Goal: Information Seeking & Learning: Compare options

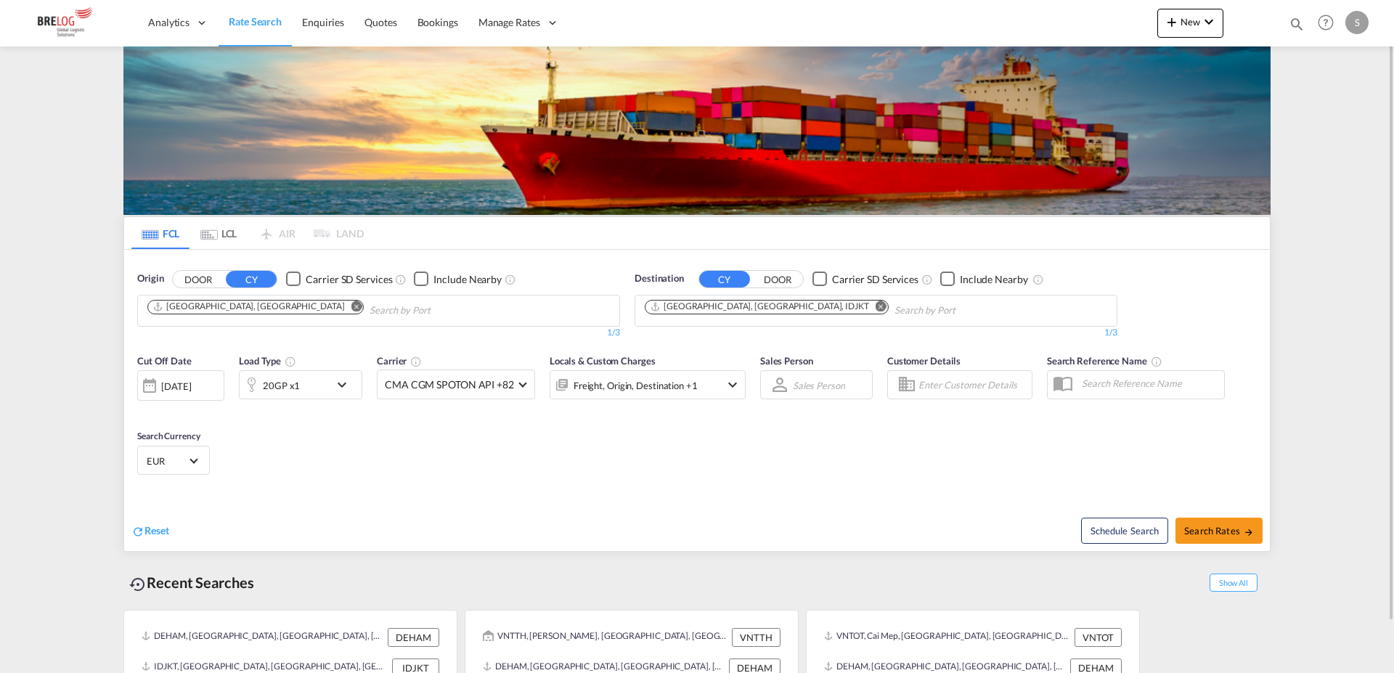
click at [875, 303] on md-icon "Remove" at bounding box center [880, 305] width 11 height 11
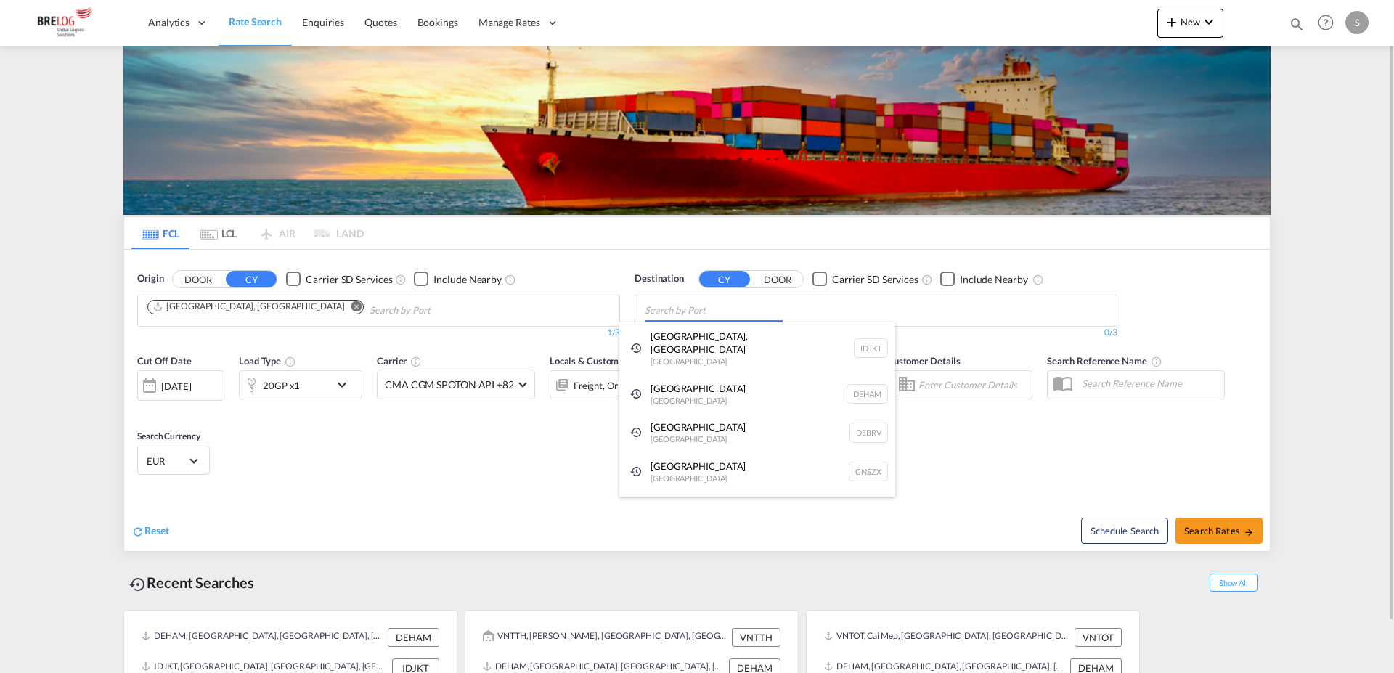
click at [751, 310] on input "Chips input." at bounding box center [714, 310] width 138 height 23
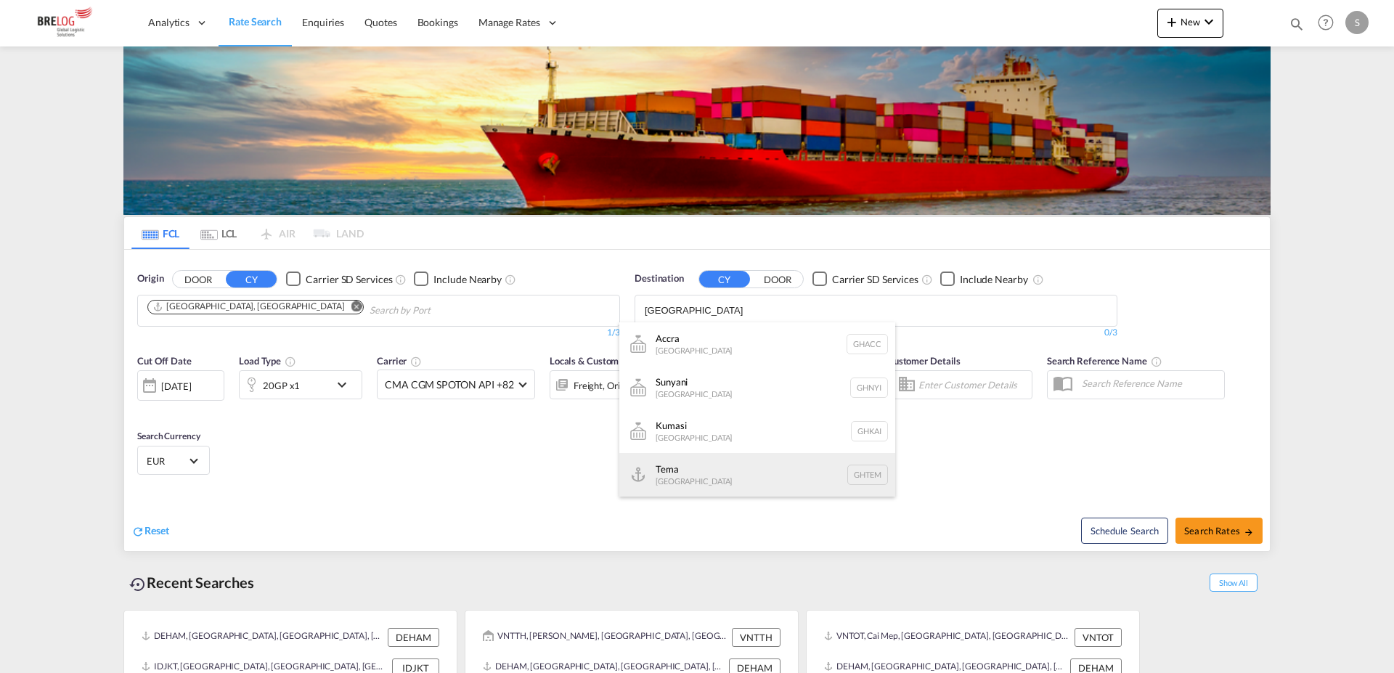
type input "[GEOGRAPHIC_DATA]"
click at [721, 457] on div "Tema [GEOGRAPHIC_DATA] [GEOGRAPHIC_DATA]" at bounding box center [757, 475] width 276 height 44
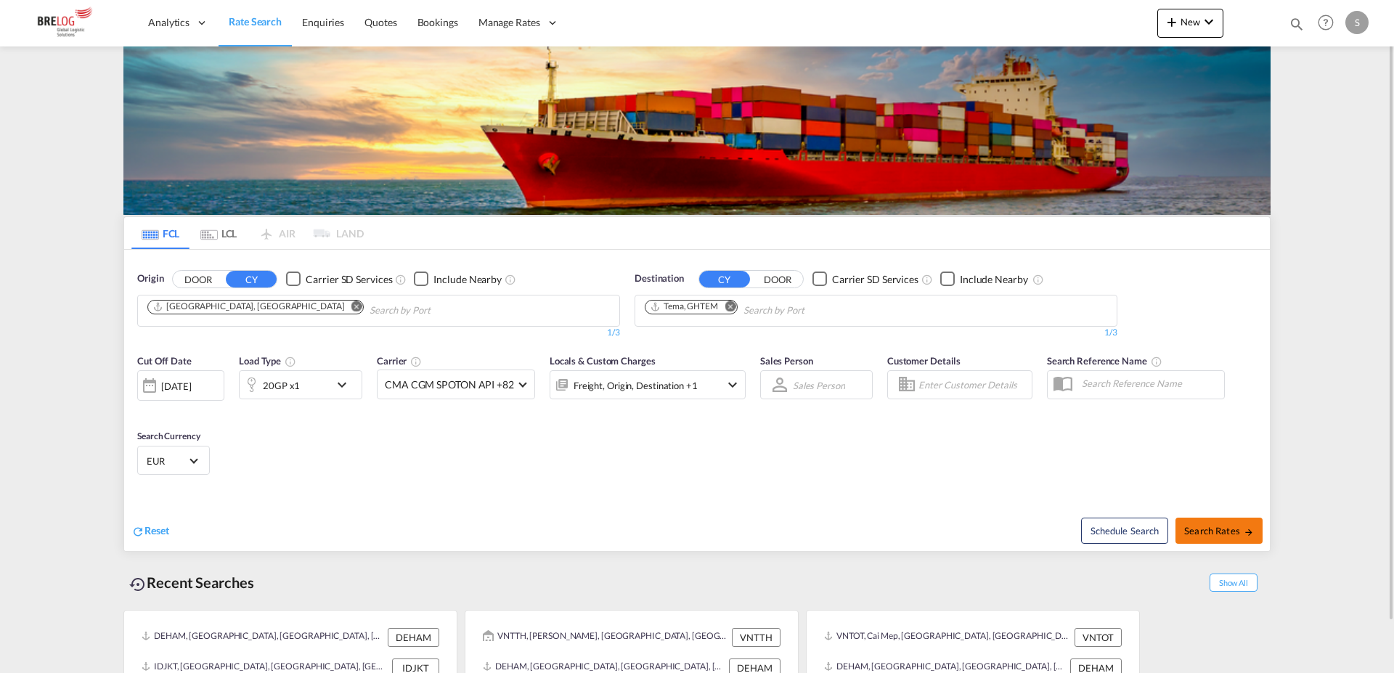
click at [1229, 529] on span "Search Rates" at bounding box center [1219, 531] width 70 height 12
type input "DEHAM to GHTEM / [DATE]"
